Goal: Download file/media

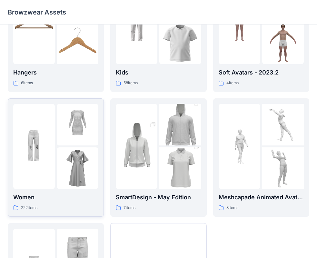
scroll to position [97, 0]
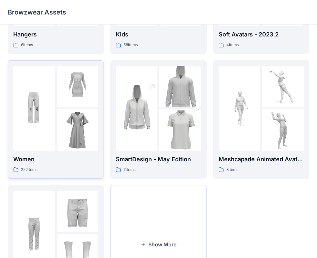
click at [86, 139] on img at bounding box center [78, 130] width 42 height 42
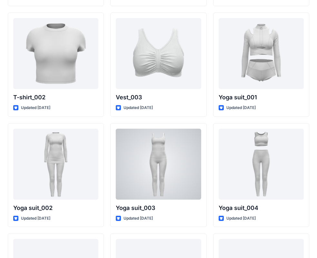
scroll to position [2580, 0]
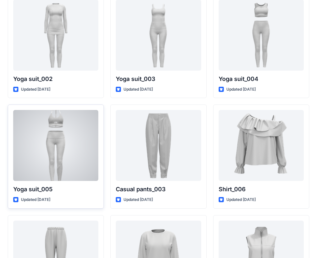
click at [90, 168] on div at bounding box center [55, 145] width 85 height 71
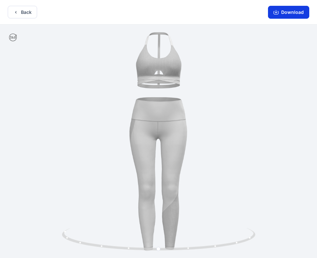
click at [301, 10] on button "Download" at bounding box center [288, 12] width 41 height 13
